Goal: Navigation & Orientation: Find specific page/section

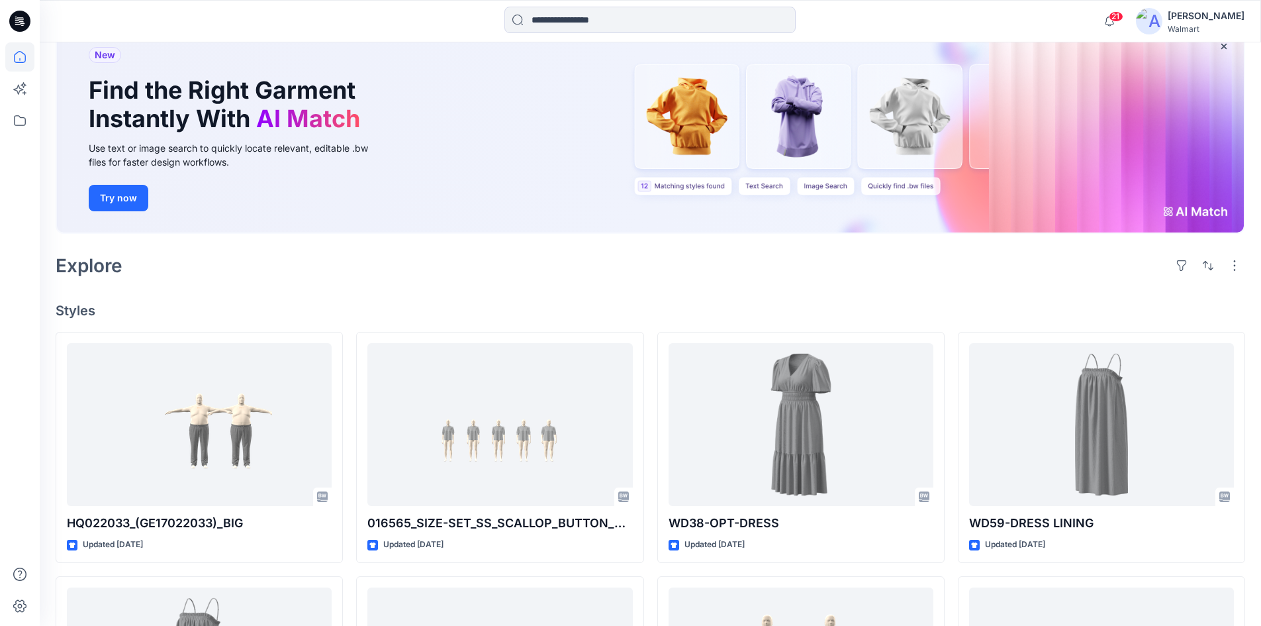
scroll to position [66, 0]
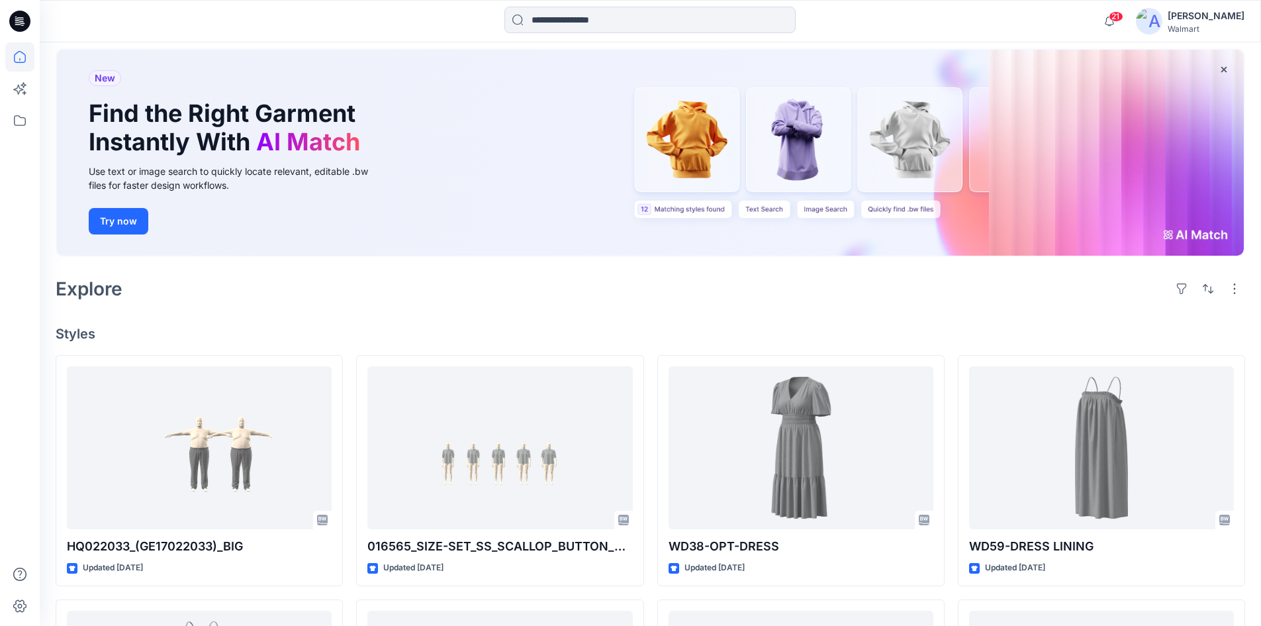
click at [683, 211] on div "New Find the Right Garment Instantly With AI Match Use text or image search to …" at bounding box center [650, 153] width 1187 height 206
click at [771, 209] on div "New Find the Right Garment Instantly With AI Match Use text or image search to …" at bounding box center [650, 153] width 1187 height 206
click at [830, 211] on div "New Find the Right Garment Instantly With AI Match Use text or image search to …" at bounding box center [650, 153] width 1187 height 206
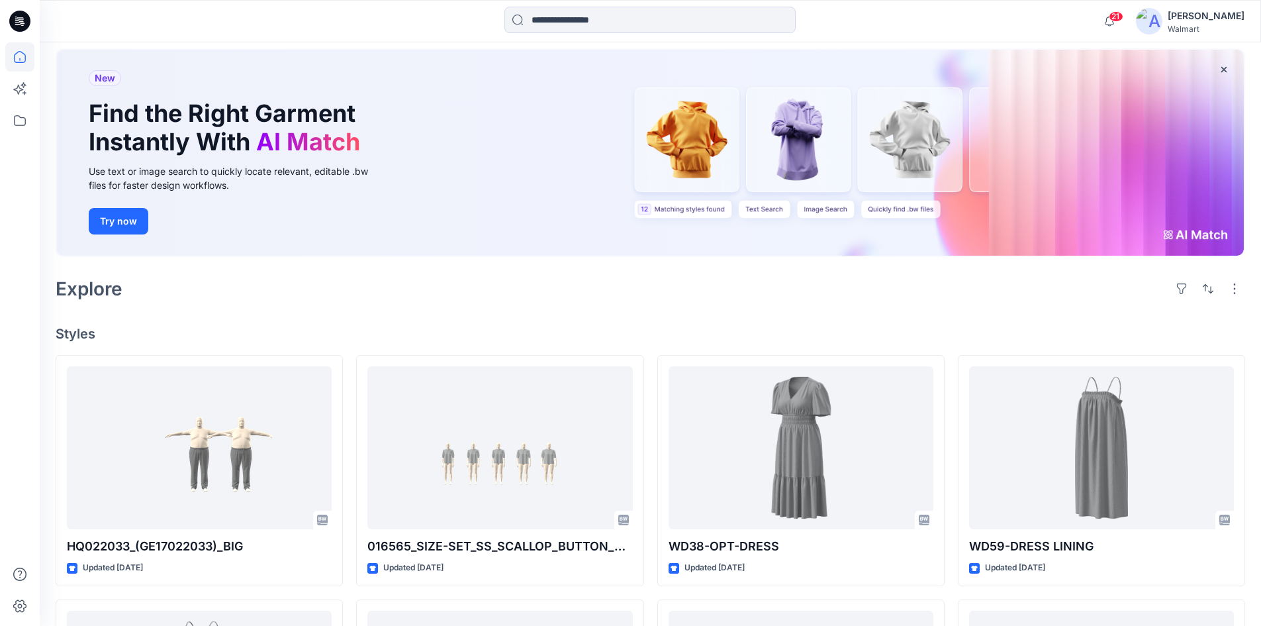
click at [877, 211] on div "New Find the Right Garment Instantly With AI Match Use text or image search to …" at bounding box center [650, 153] width 1187 height 206
click at [917, 129] on div "New Find the Right Garment Instantly With AI Match Use text or image search to …" at bounding box center [650, 153] width 1187 height 206
drag, startPoint x: 821, startPoint y: 136, endPoint x: 642, endPoint y: 154, distance: 180.3
click at [757, 141] on div "New Find the Right Garment Instantly With AI Match Use text or image search to …" at bounding box center [650, 153] width 1187 height 206
click at [121, 221] on button "Try now" at bounding box center [119, 221] width 60 height 26
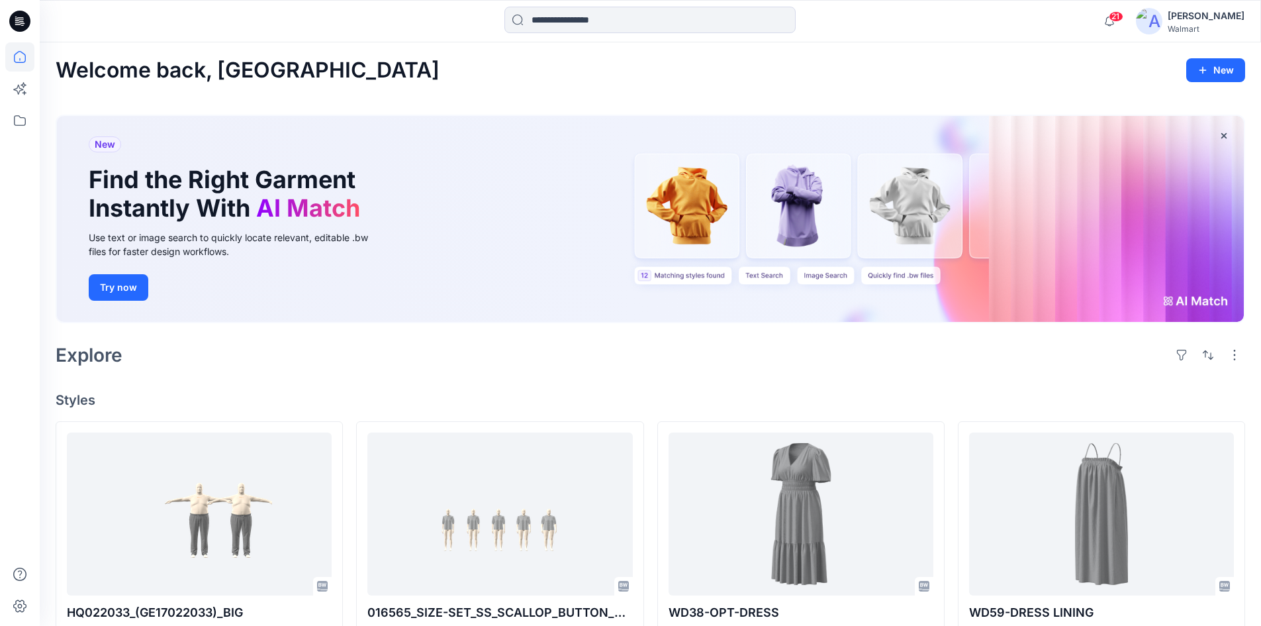
click at [1172, 291] on div "New Find the Right Garment Instantly With AI Match Use text or image search to …" at bounding box center [650, 219] width 1187 height 206
click at [100, 148] on span "New" at bounding box center [105, 144] width 21 height 16
click at [132, 287] on button "Try now" at bounding box center [119, 287] width 60 height 26
